Goal: Check status: Check status

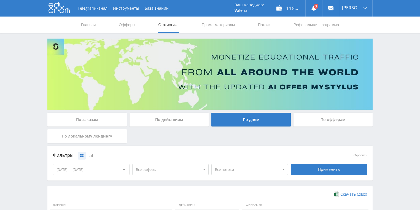
scroll to position [132, 0]
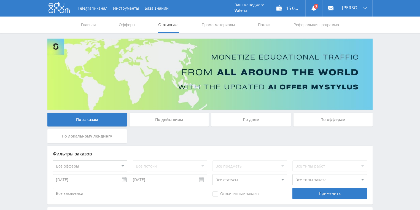
click at [180, 120] on div "По действиям" at bounding box center [169, 120] width 79 height 14
click at [0, 0] on input "По действиям" at bounding box center [0, 0] width 0 height 0
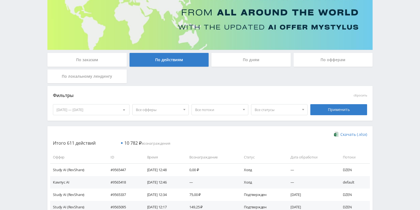
scroll to position [66, 0]
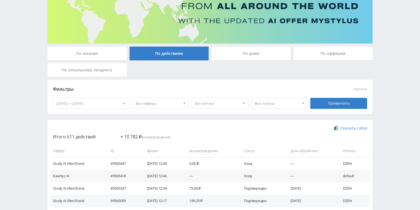
click at [250, 66] on div "По заказам По действиям По дням По офферам По локальному лендингу" at bounding box center [210, 63] width 328 height 33
click at [244, 53] on div "По дням" at bounding box center [250, 54] width 79 height 14
click at [0, 0] on input "По дням" at bounding box center [0, 0] width 0 height 0
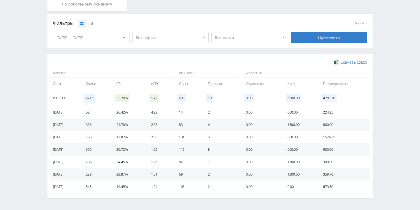
scroll to position [132, 0]
